Goal: Transaction & Acquisition: Purchase product/service

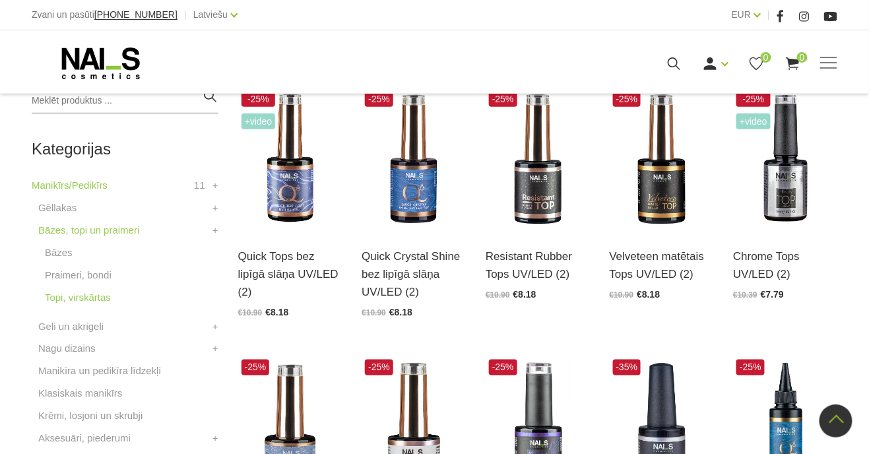
scroll to position [321, 0]
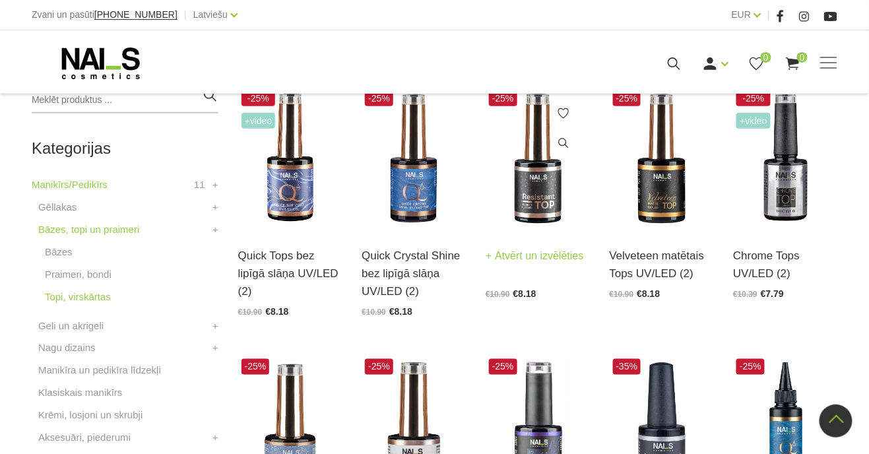
click at [551, 261] on link "Resistant Rubber Tops UV/LED (2)" at bounding box center [538, 243] width 104 height 36
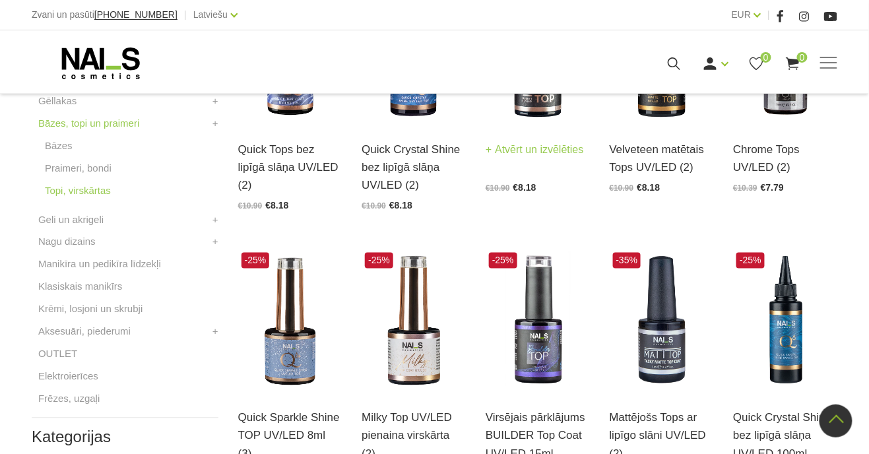
scroll to position [422, 0]
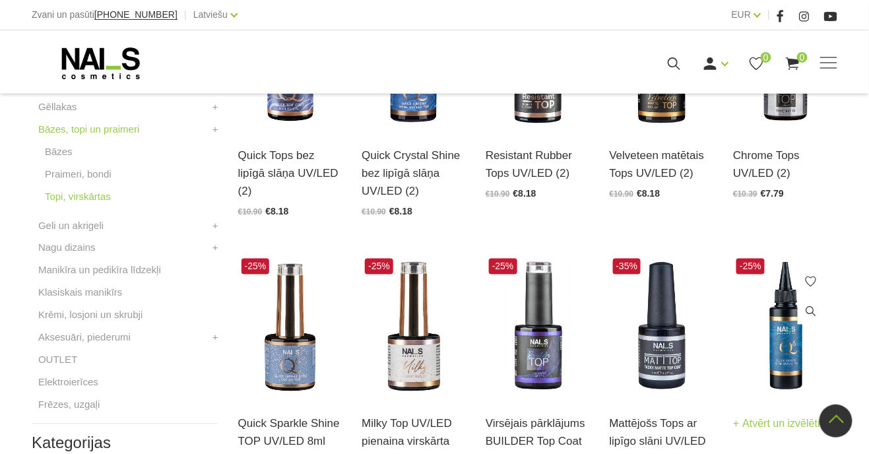
click at [793, 359] on img at bounding box center [785, 326] width 104 height 143
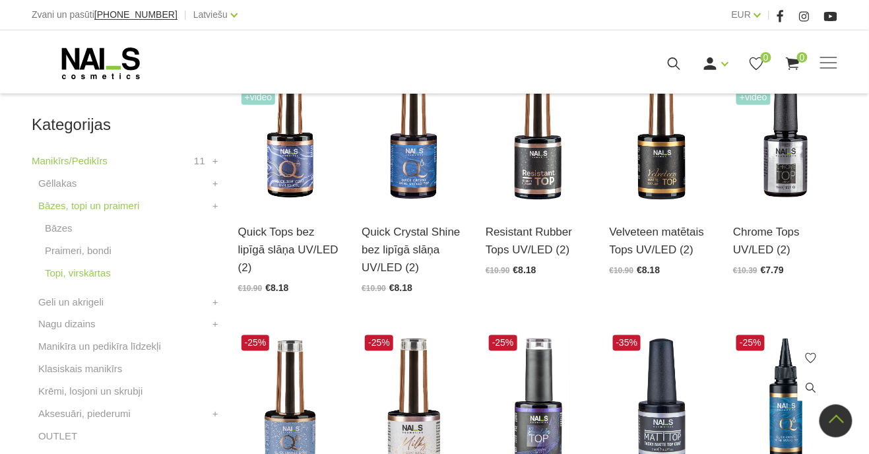
scroll to position [343, 0]
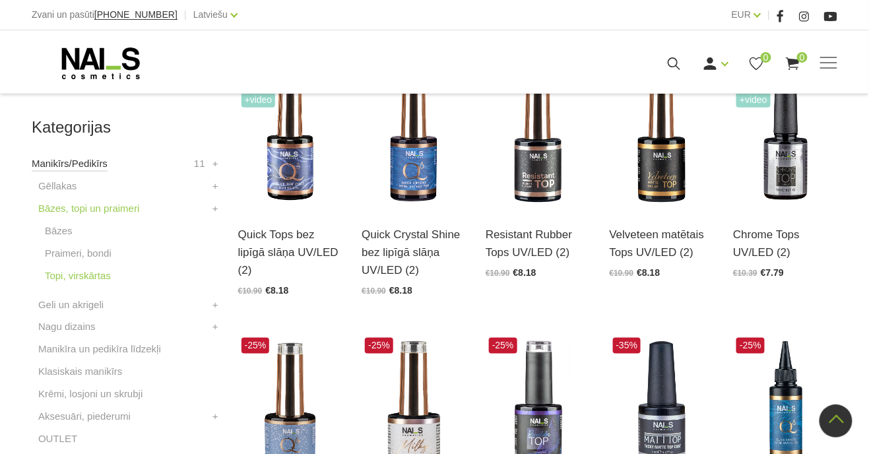
click at [64, 162] on link "Manikīrs/Pedikīrs" at bounding box center [70, 164] width 76 height 16
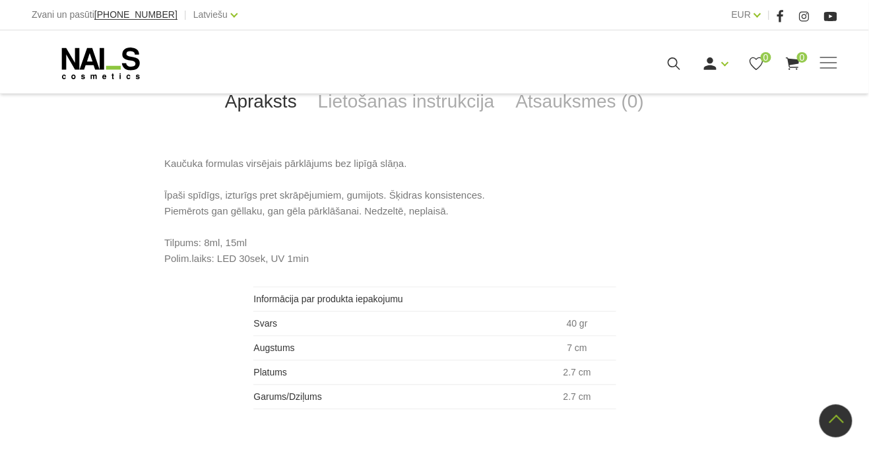
scroll to position [609, 0]
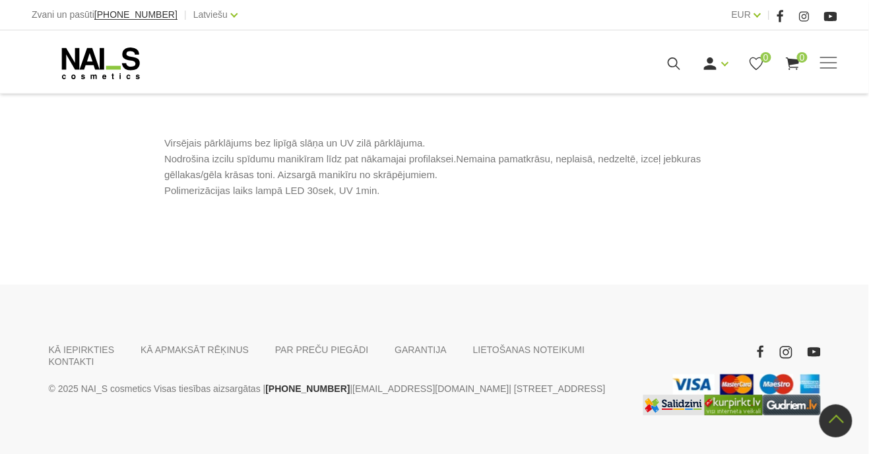
scroll to position [632, 0]
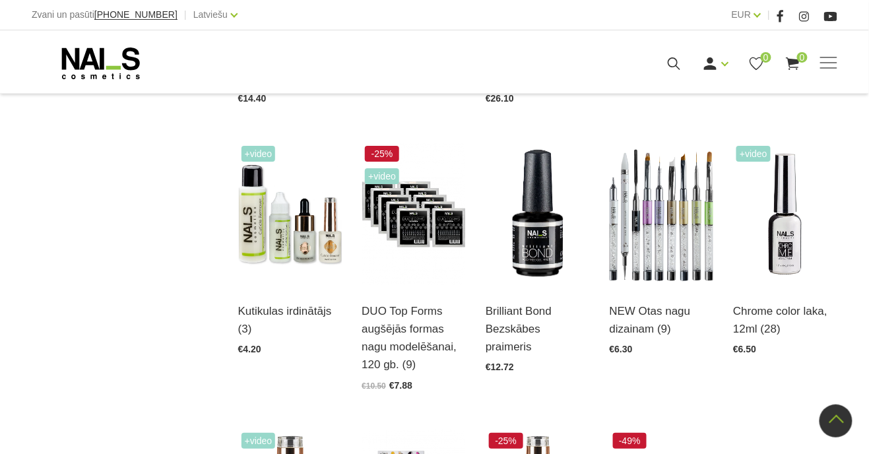
scroll to position [1092, 0]
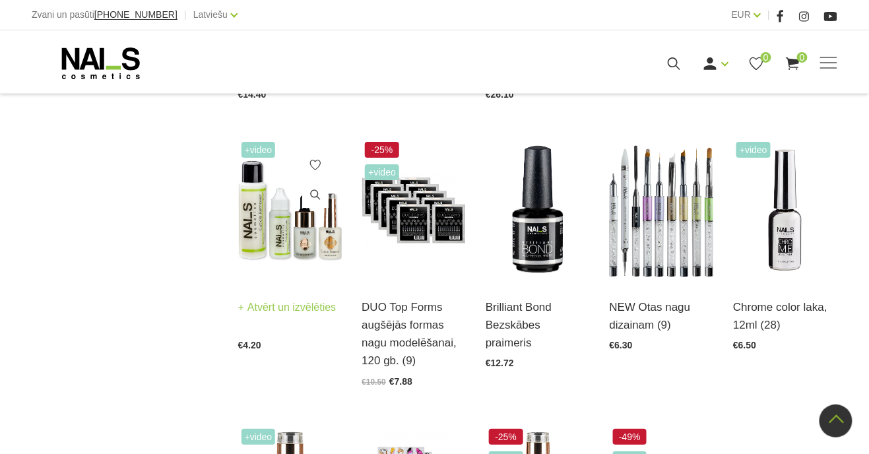
click at [297, 222] on img at bounding box center [290, 210] width 104 height 143
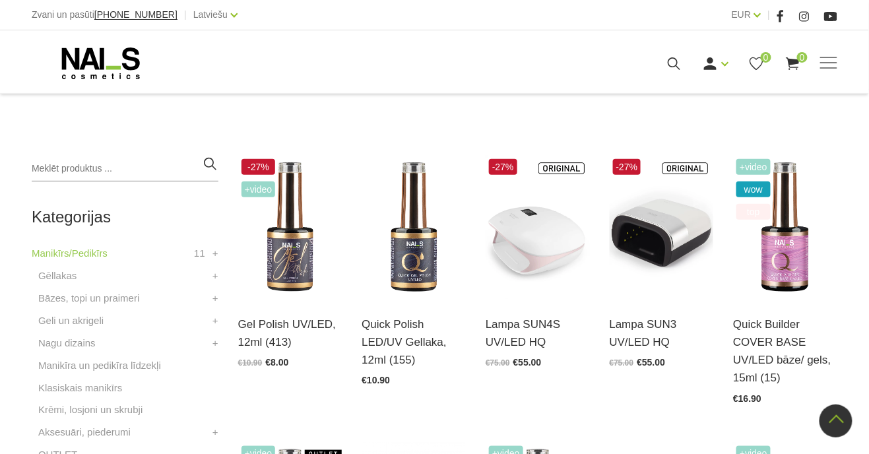
scroll to position [268, 0]
click at [58, 275] on link "Gēllakas" at bounding box center [57, 277] width 38 height 16
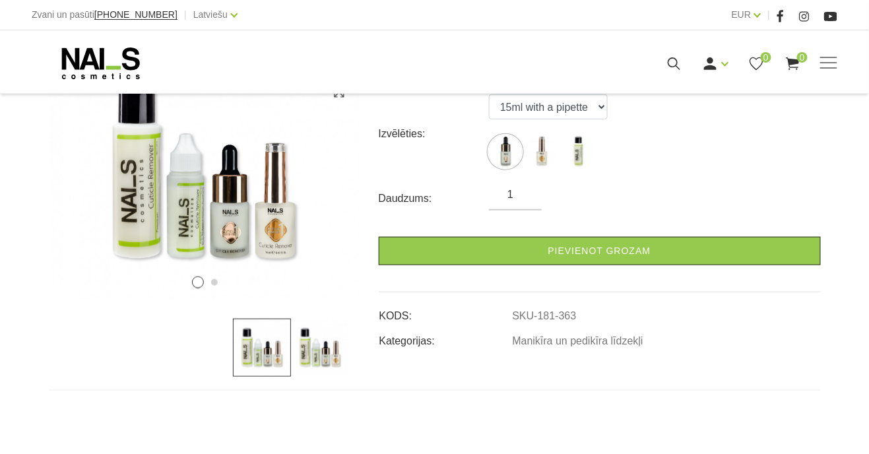
scroll to position [227, 0]
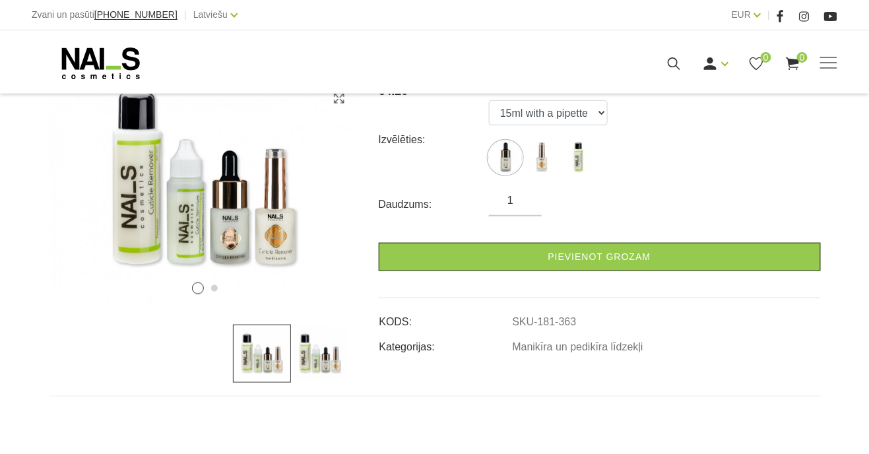
click at [544, 162] on img at bounding box center [541, 157] width 33 height 33
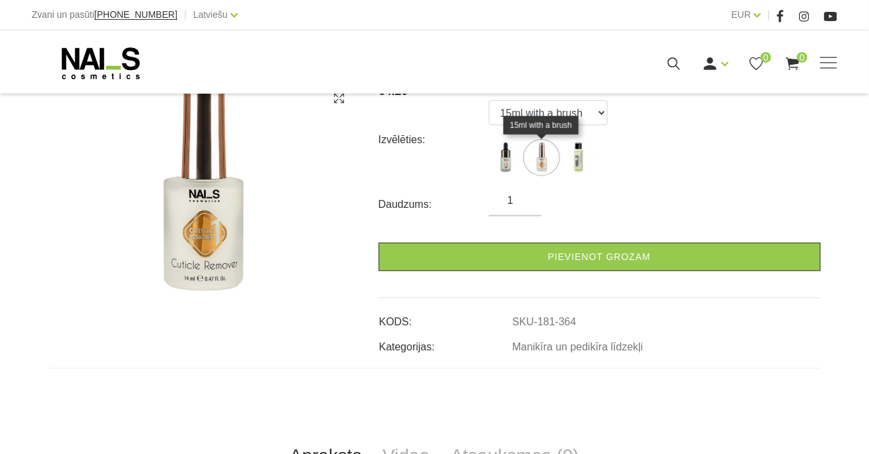
click at [581, 166] on img at bounding box center [578, 157] width 33 height 33
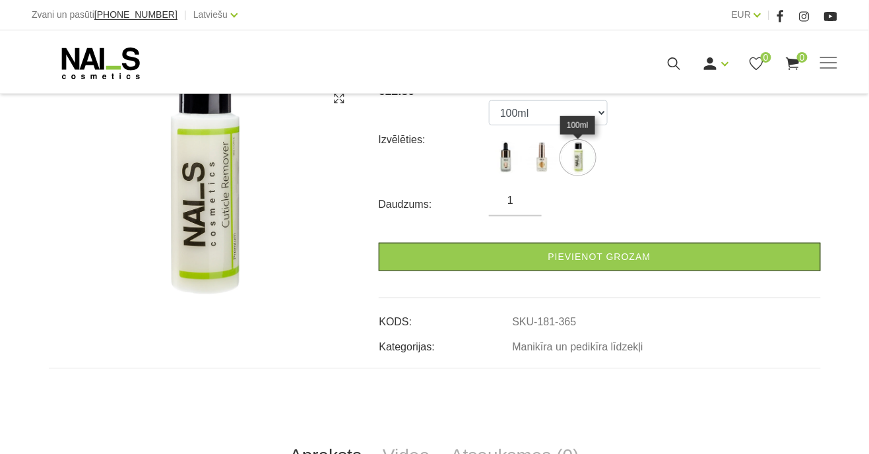
click at [507, 166] on img at bounding box center [505, 157] width 33 height 33
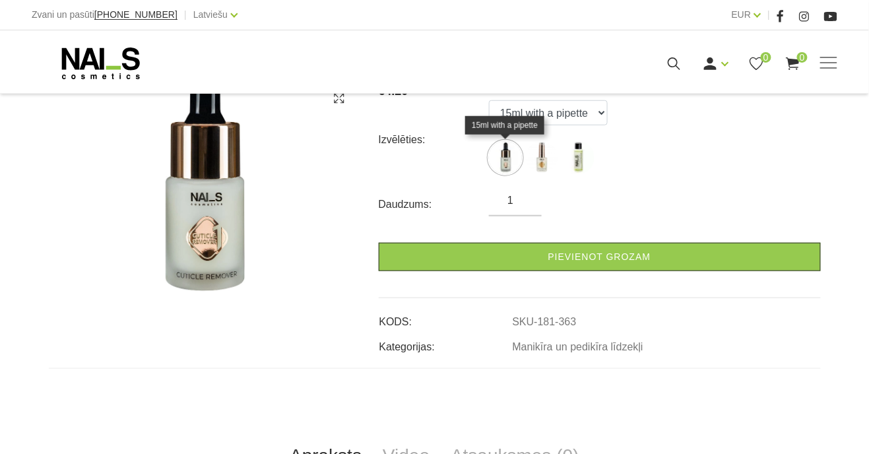
click at [546, 164] on img at bounding box center [541, 157] width 33 height 33
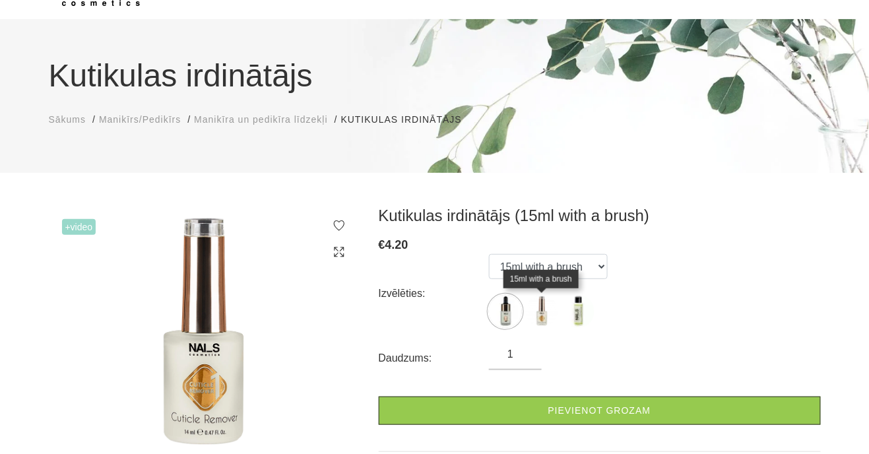
scroll to position [73, 0]
click at [506, 321] on img at bounding box center [505, 311] width 33 height 33
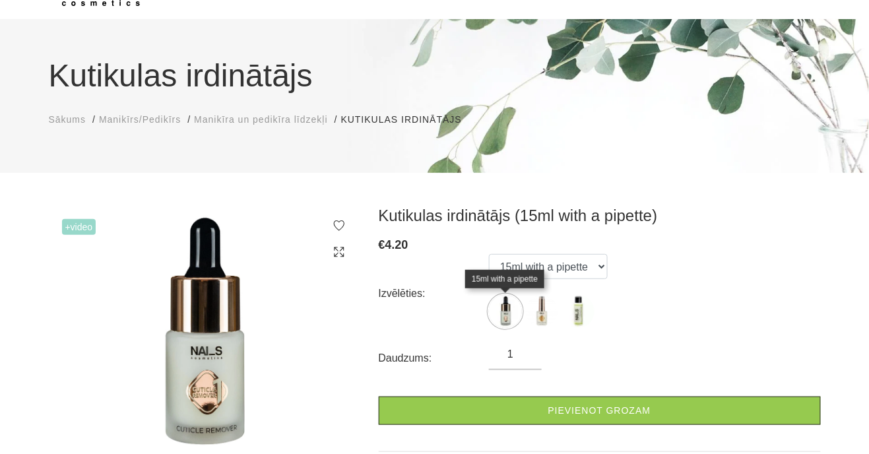
click at [585, 317] on img at bounding box center [578, 311] width 33 height 33
select select "365"
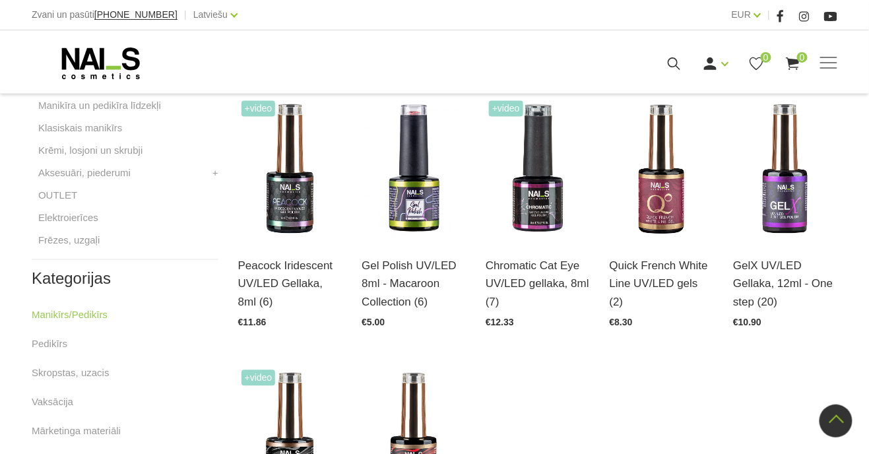
scroll to position [581, 0]
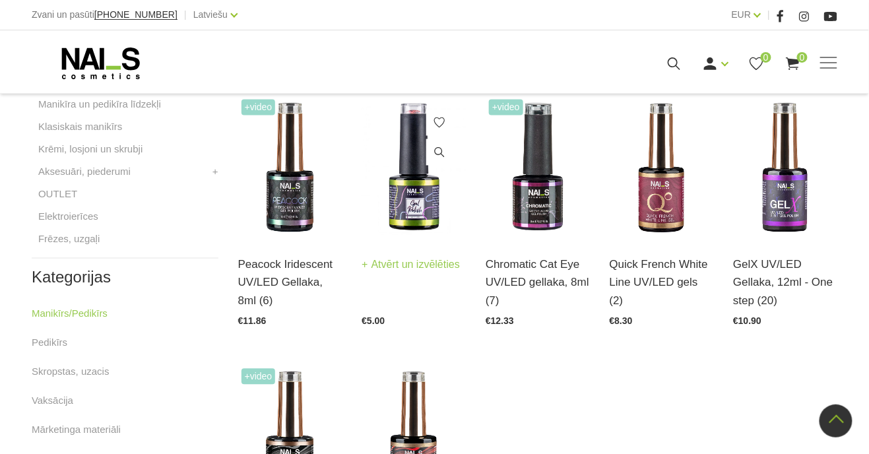
click at [417, 226] on img at bounding box center [414, 167] width 104 height 143
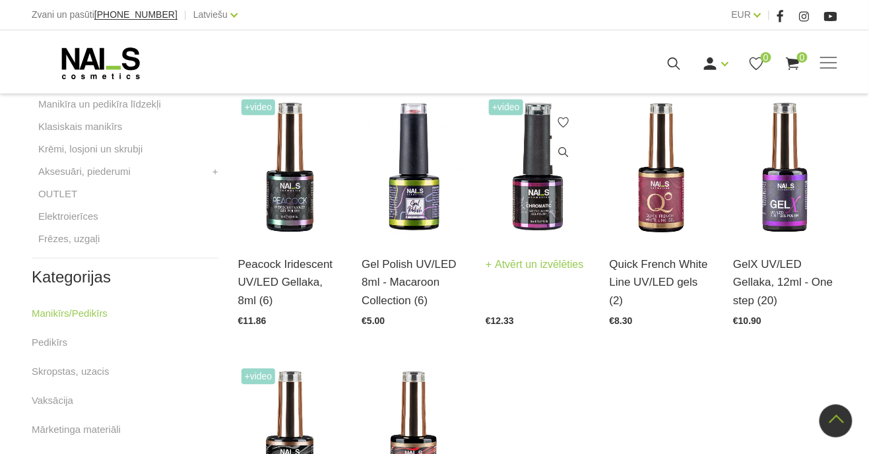
click at [544, 257] on link "Chromatic Cat Eye UV/LED gellaka, 8ml (7)" at bounding box center [538, 251] width 104 height 54
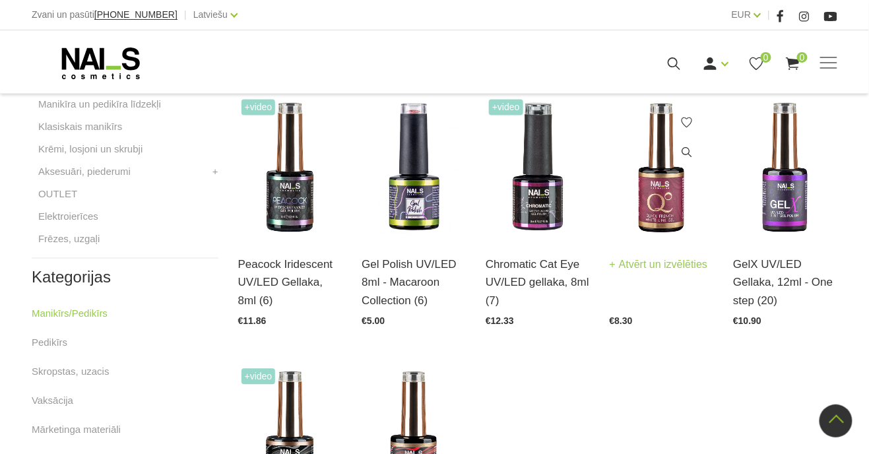
click at [680, 238] on img at bounding box center [662, 167] width 104 height 143
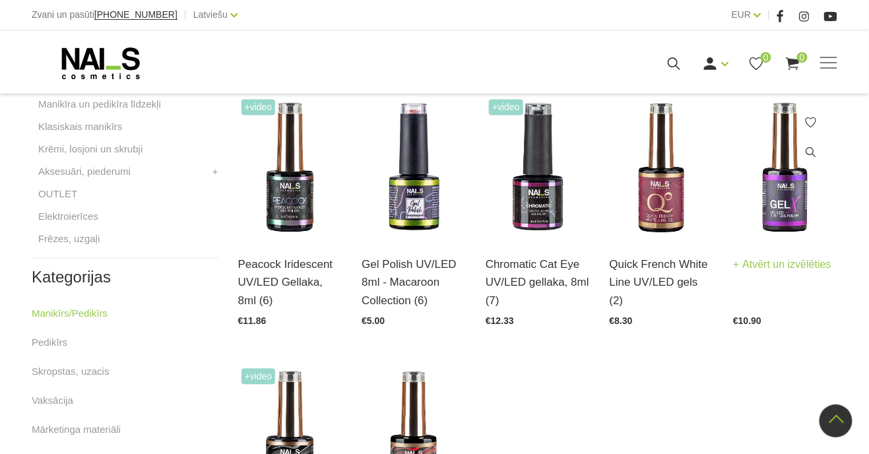
click at [782, 238] on img at bounding box center [785, 167] width 104 height 143
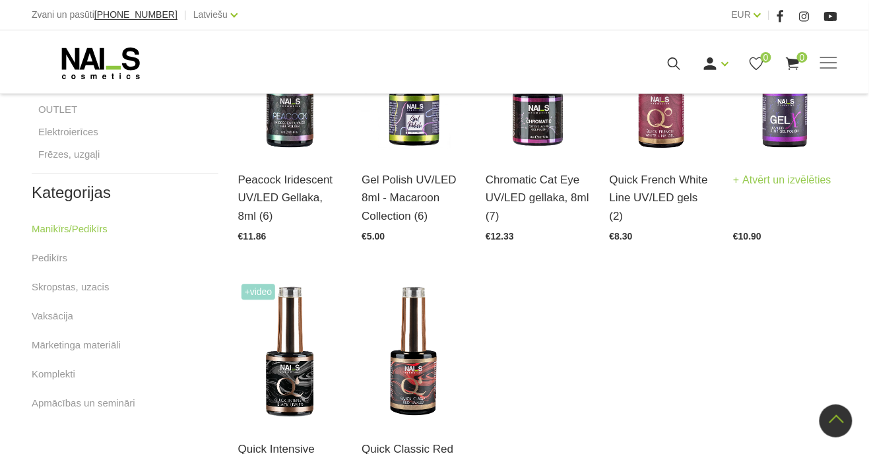
scroll to position [665, 0]
click at [552, 445] on div "-27% +Video Gel Polish UV/LED, 12ml (413) Atvērt un izvēlēties €10.90 €8.00 Qui…" at bounding box center [537, 146] width 619 height 806
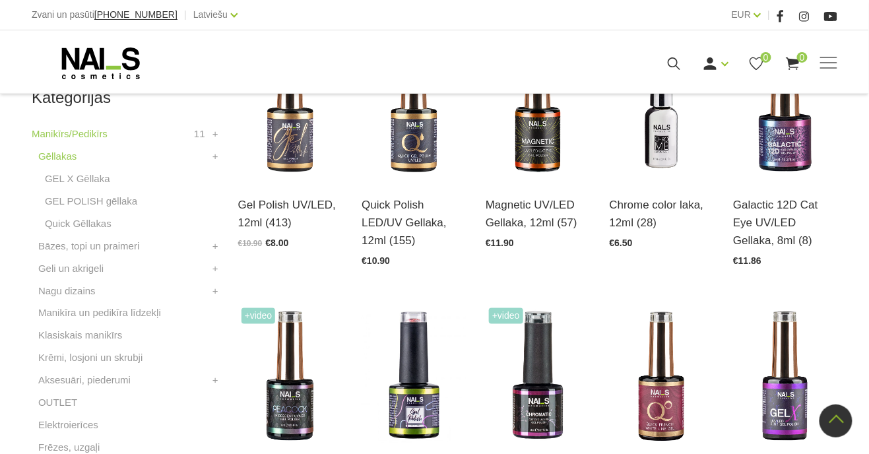
scroll to position [370, 0]
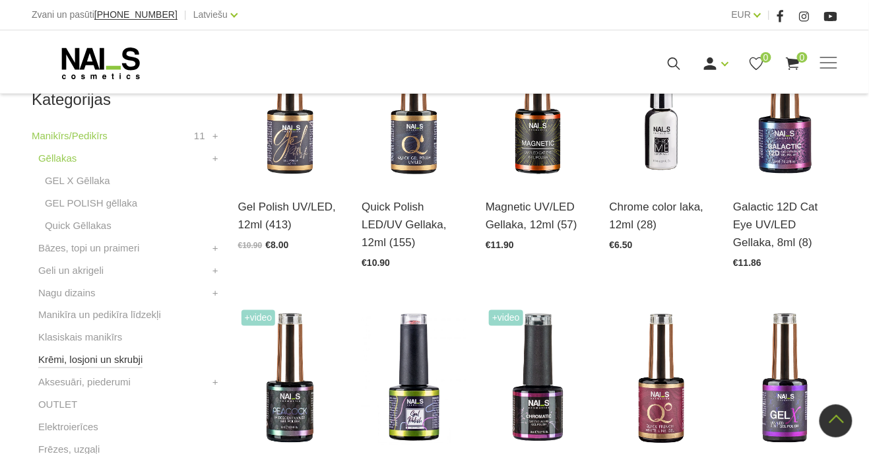
click at [110, 358] on link "Krēmi, losjoni un skrubji" at bounding box center [90, 360] width 104 height 16
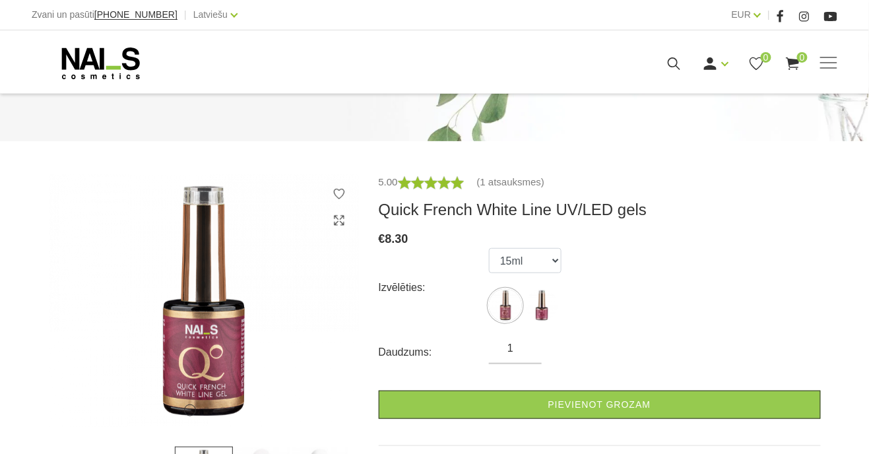
scroll to position [110, 0]
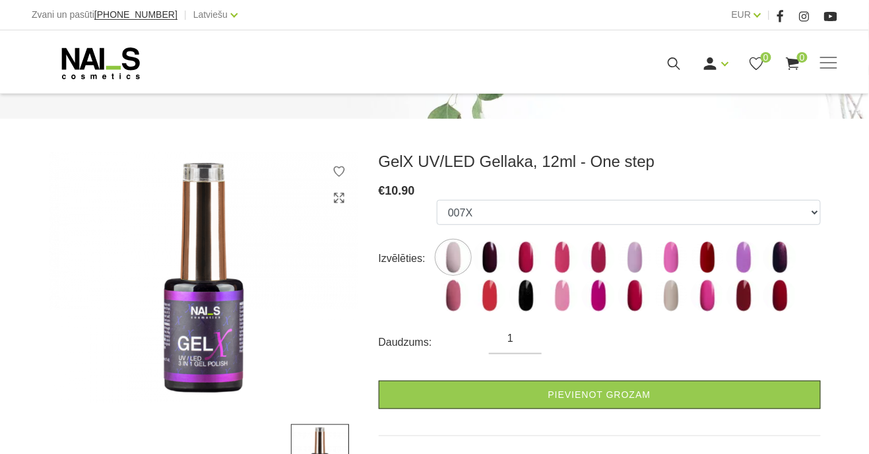
scroll to position [133, 0]
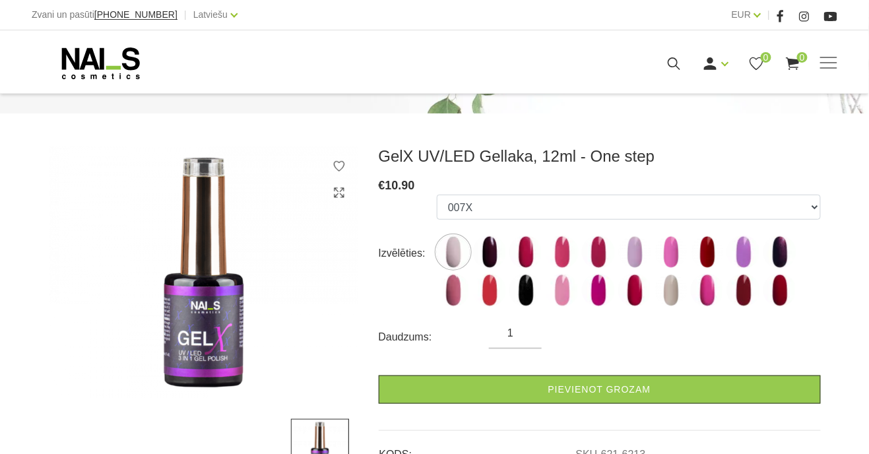
click at [445, 305] on label at bounding box center [453, 290] width 33 height 33
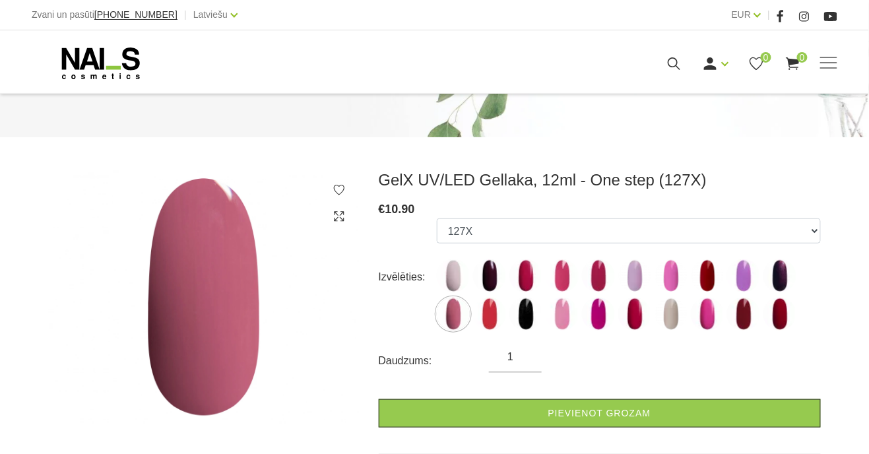
scroll to position [108, 0]
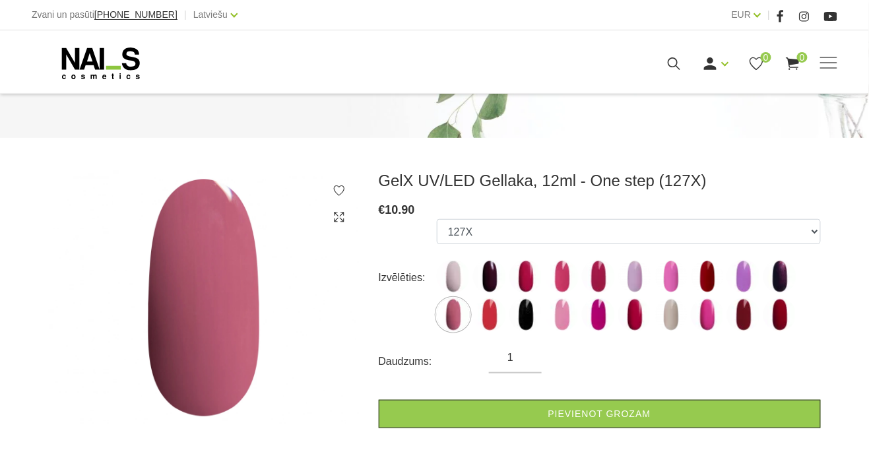
click at [565, 329] on img at bounding box center [562, 314] width 33 height 33
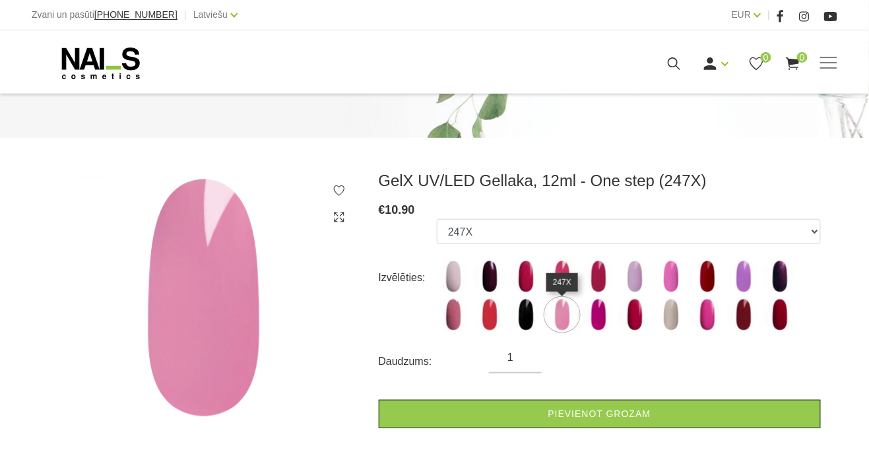
click at [676, 325] on img at bounding box center [671, 314] width 33 height 33
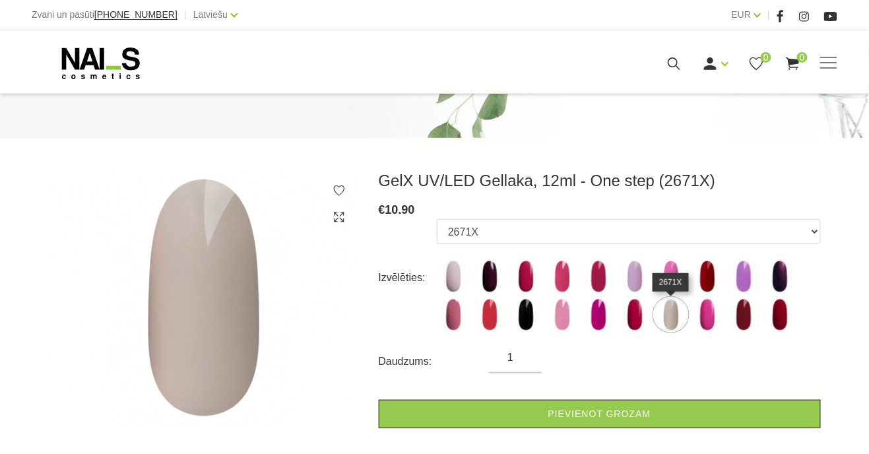
click at [453, 322] on img at bounding box center [453, 314] width 33 height 33
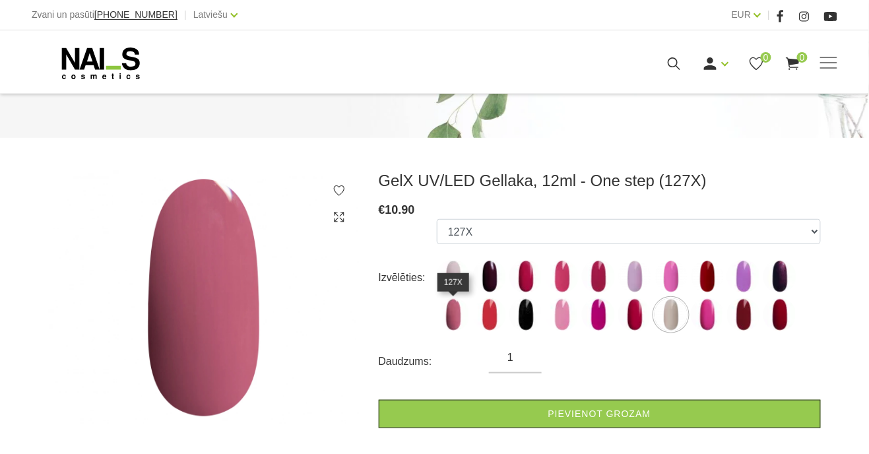
click at [457, 270] on img at bounding box center [453, 276] width 33 height 33
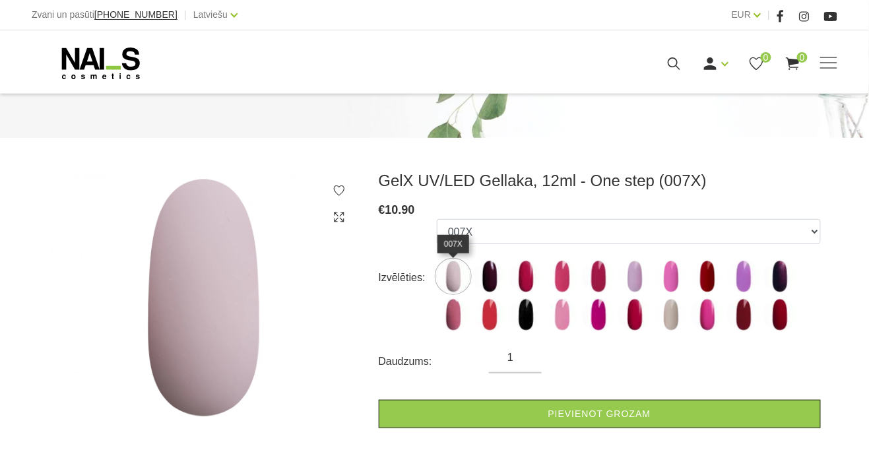
click at [457, 327] on img at bounding box center [453, 314] width 33 height 33
select select "6225"
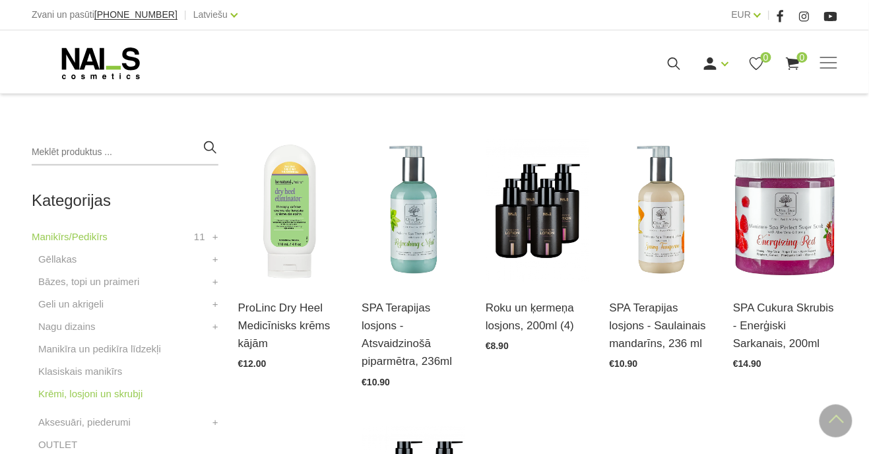
scroll to position [270, 0]
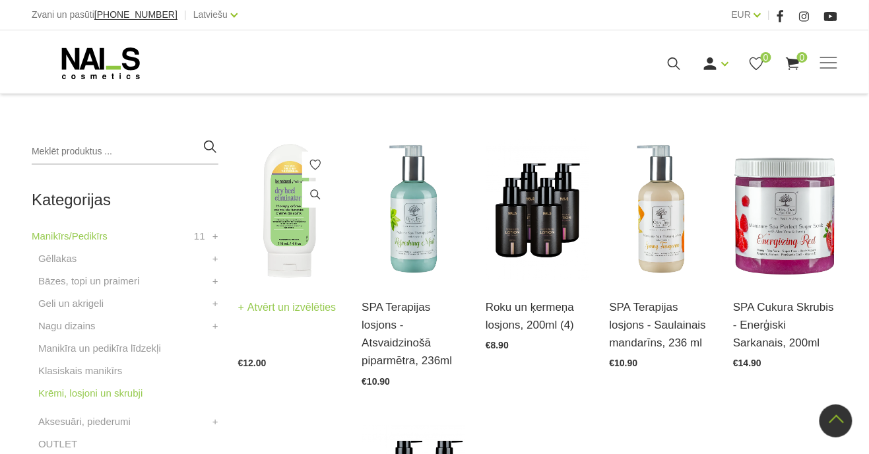
click at [302, 254] on img at bounding box center [290, 210] width 104 height 143
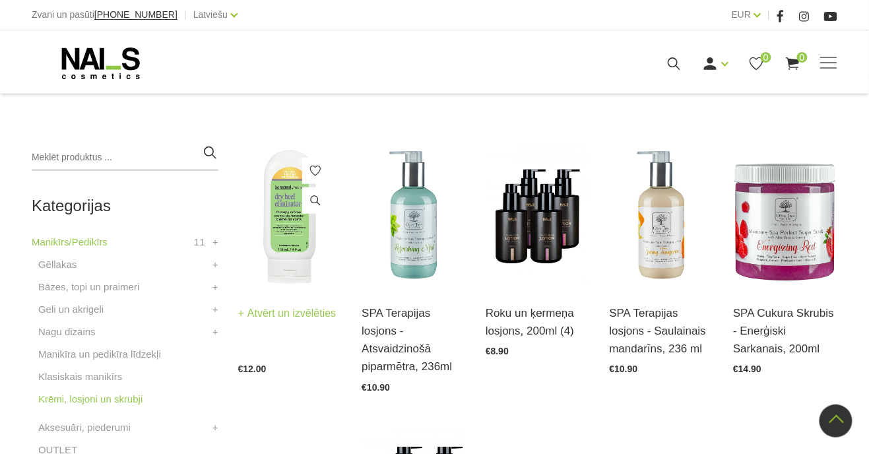
scroll to position [260, 0]
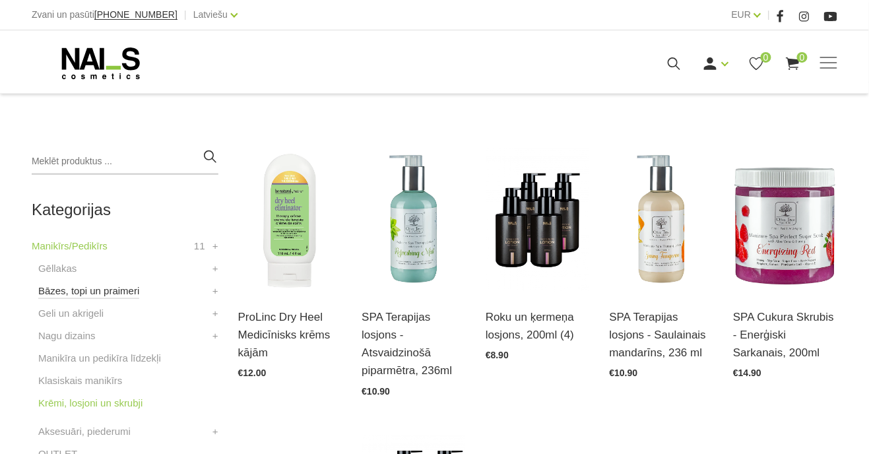
click at [104, 296] on link "Bāzes, topi un praimeri" at bounding box center [88, 291] width 101 height 16
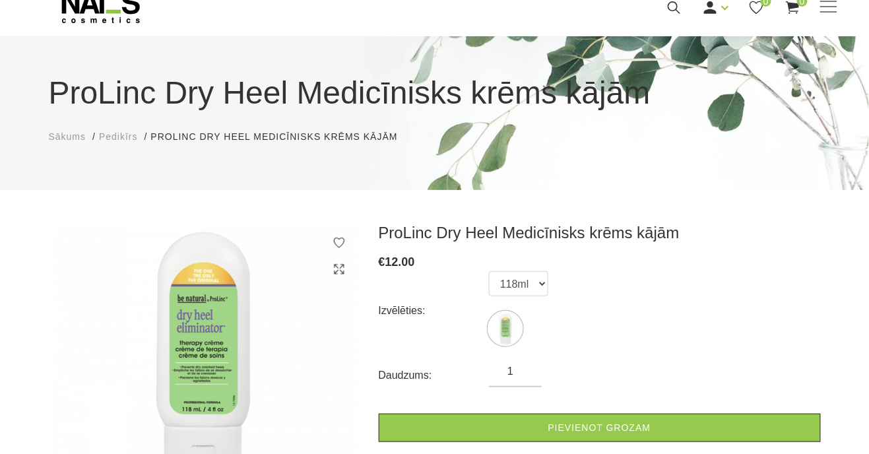
scroll to position [59, 0]
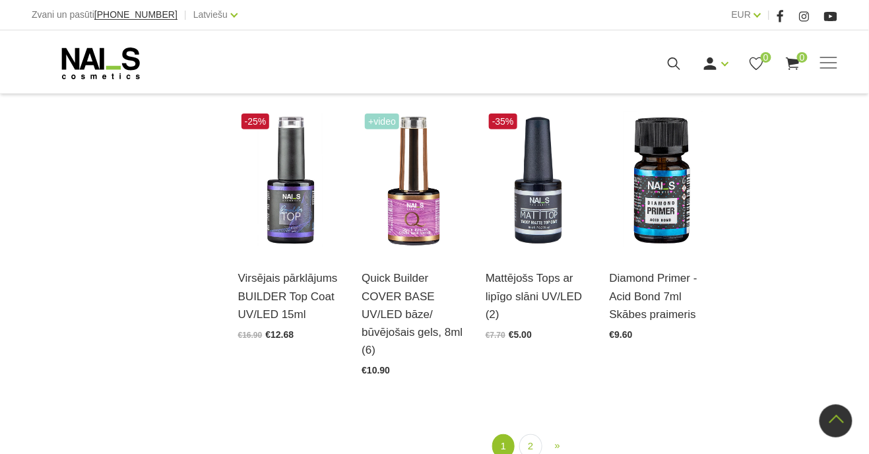
scroll to position [1392, 0]
click at [535, 436] on link "2" at bounding box center [530, 446] width 22 height 24
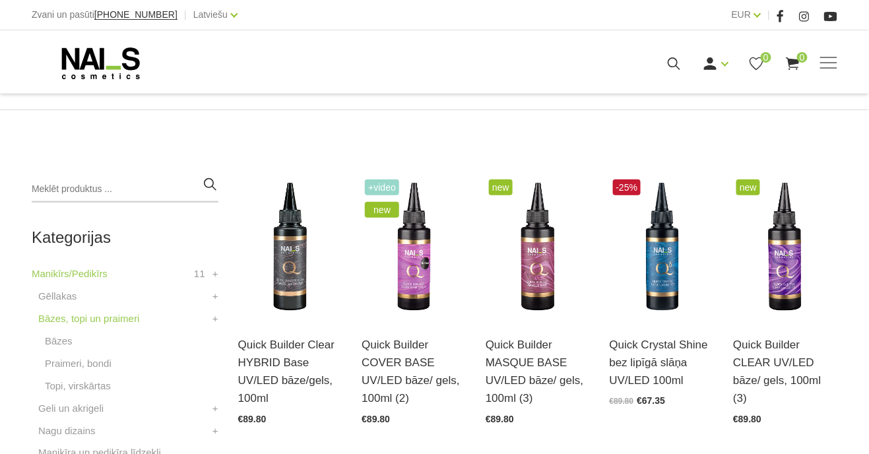
scroll to position [230, 0]
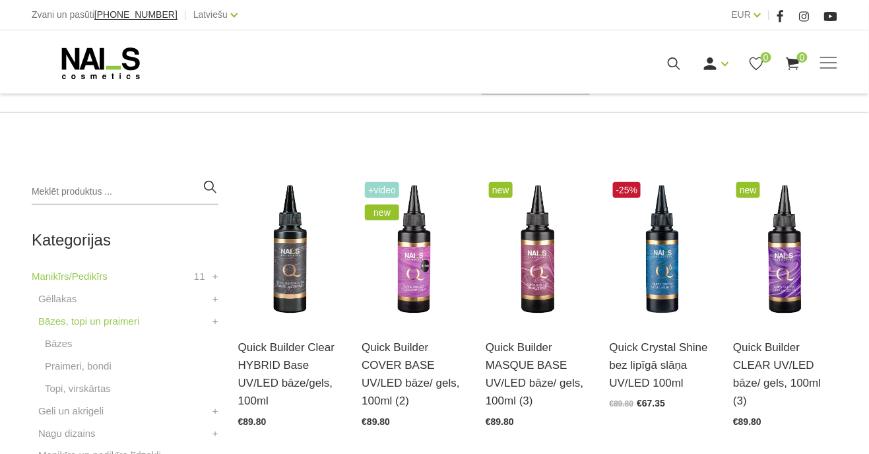
scroll to position [911, 0]
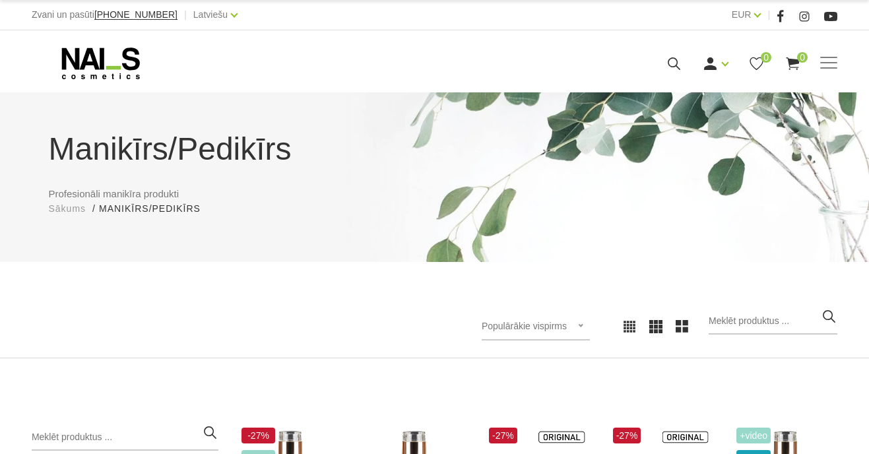
scroll to position [268, 0]
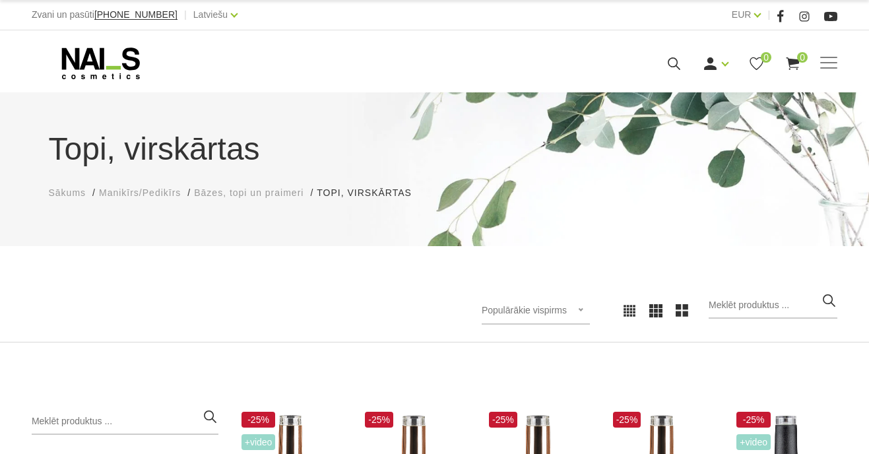
scroll to position [78, 0]
